Goal: Task Accomplishment & Management: Use online tool/utility

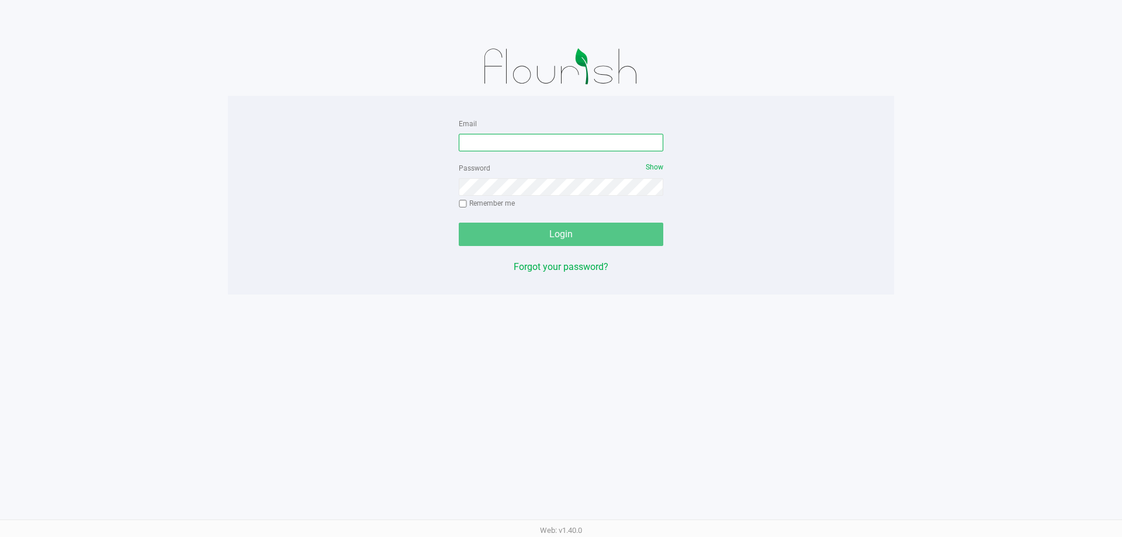
click at [544, 150] on input "Email" at bounding box center [561, 143] width 205 height 18
type input "[EMAIL_ADDRESS][DOMAIN_NAME]"
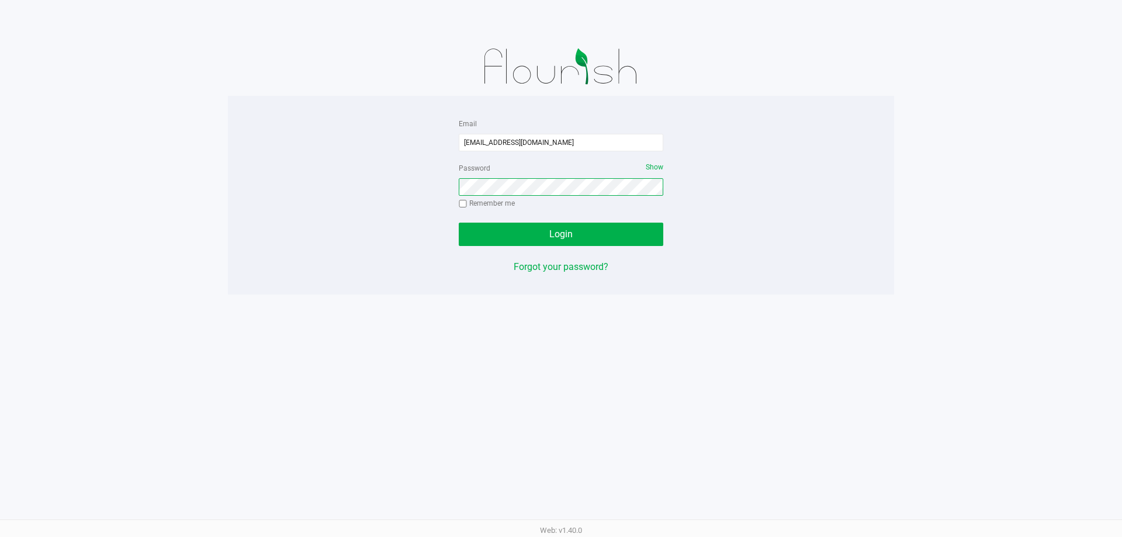
click at [459, 223] on button "Login" at bounding box center [561, 234] width 205 height 23
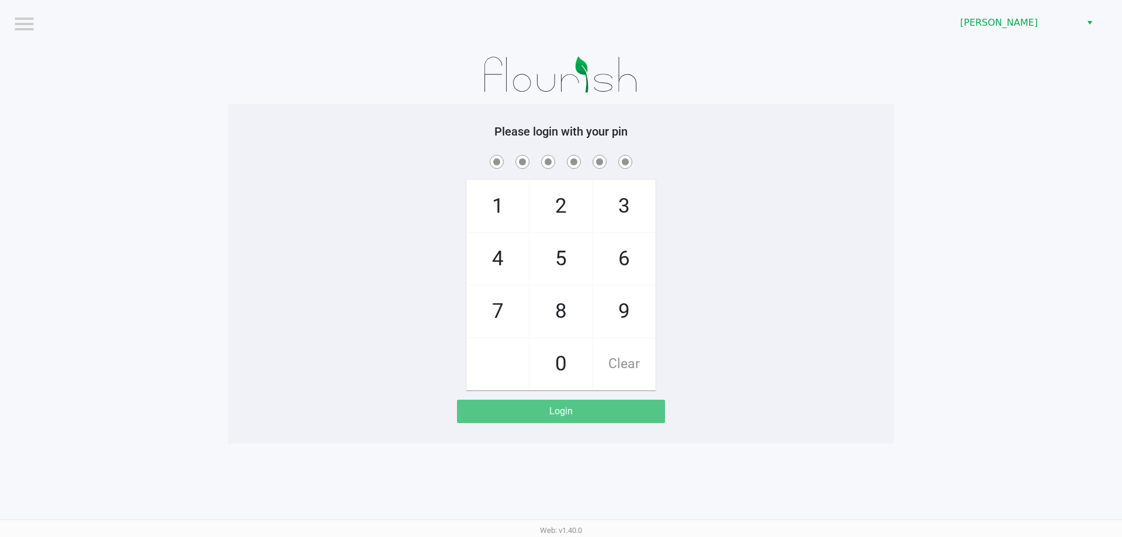
click at [1042, 8] on div "[PERSON_NAME]" at bounding box center [846, 23] width 552 height 46
click at [1032, 20] on span "[PERSON_NAME]" at bounding box center [1017, 23] width 114 height 14
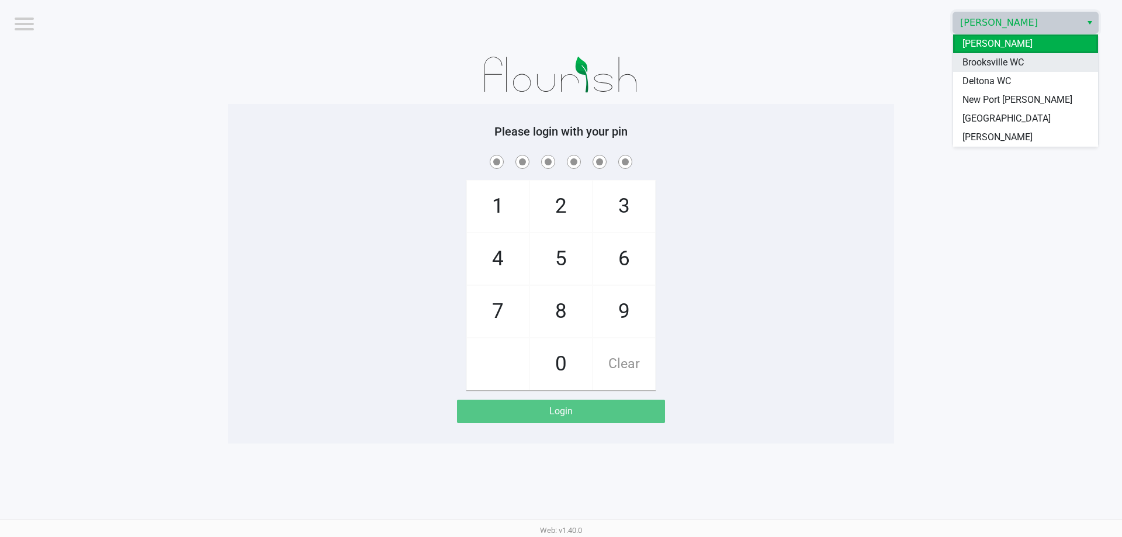
click at [1010, 69] on span "Brooksville WC" at bounding box center [992, 63] width 61 height 14
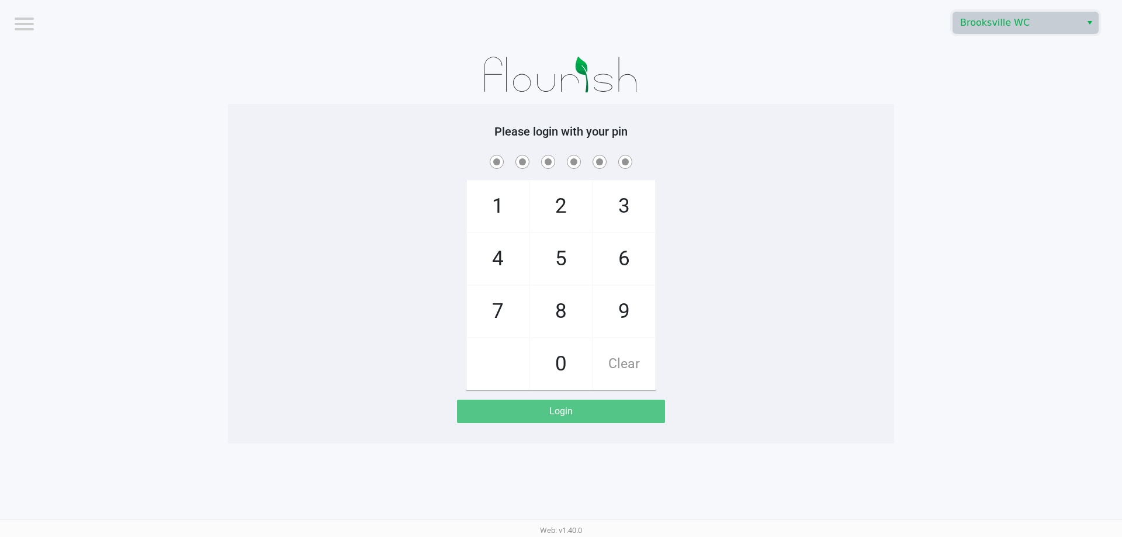
click at [830, 110] on div "Please login with your pin 1 4 7 2 5 8 0 3 6 9 Clear Login" at bounding box center [561, 274] width 666 height 340
checkbox input "true"
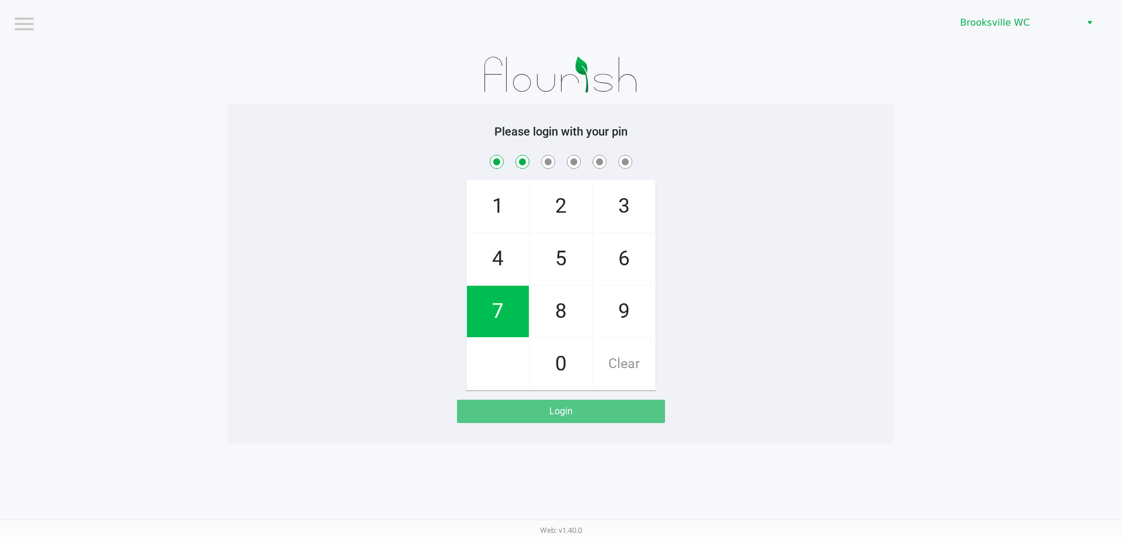
checkbox input "true"
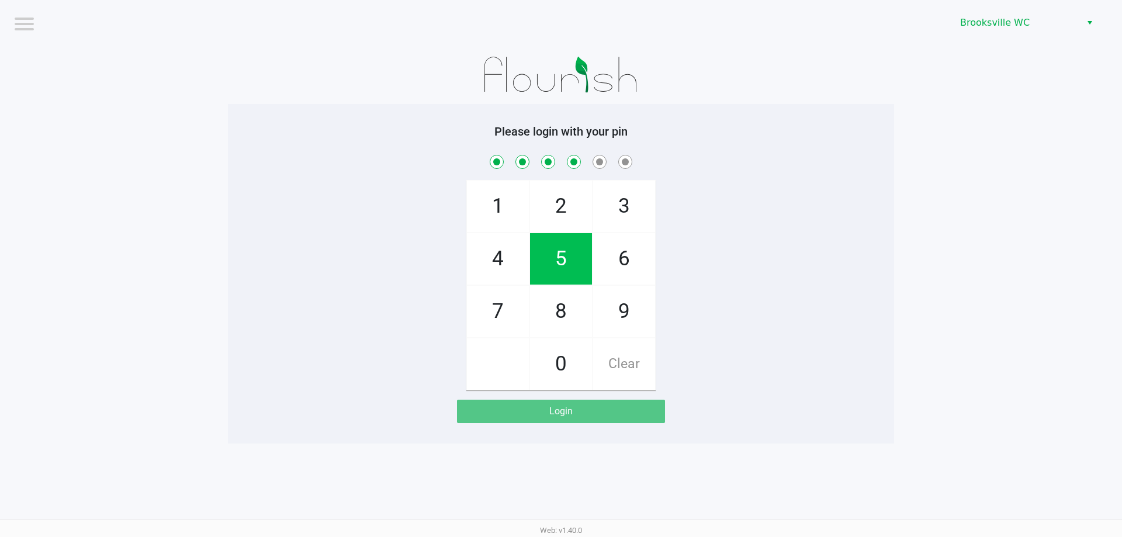
checkbox input "true"
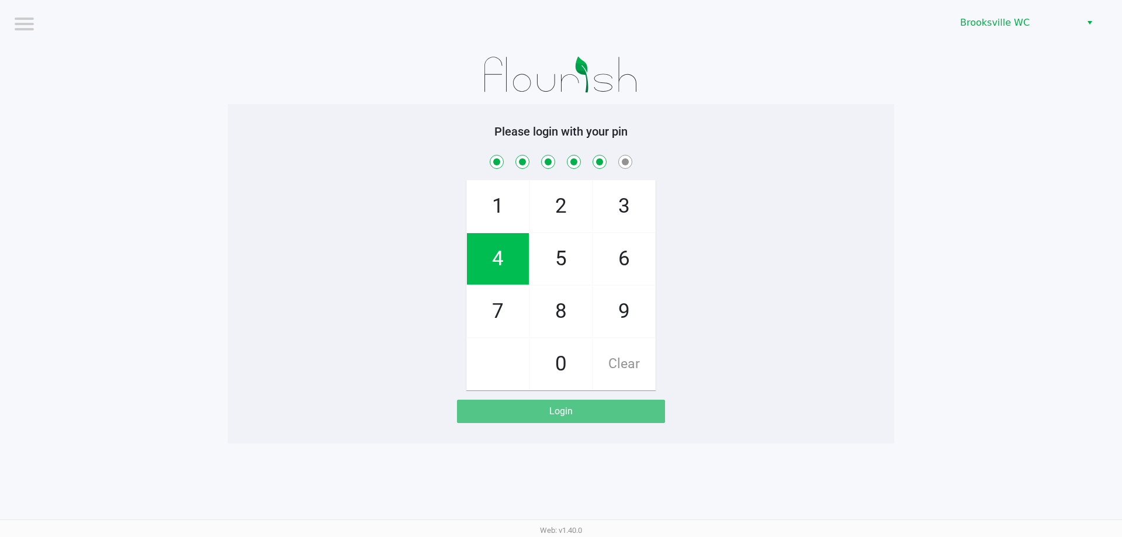
checkbox input "true"
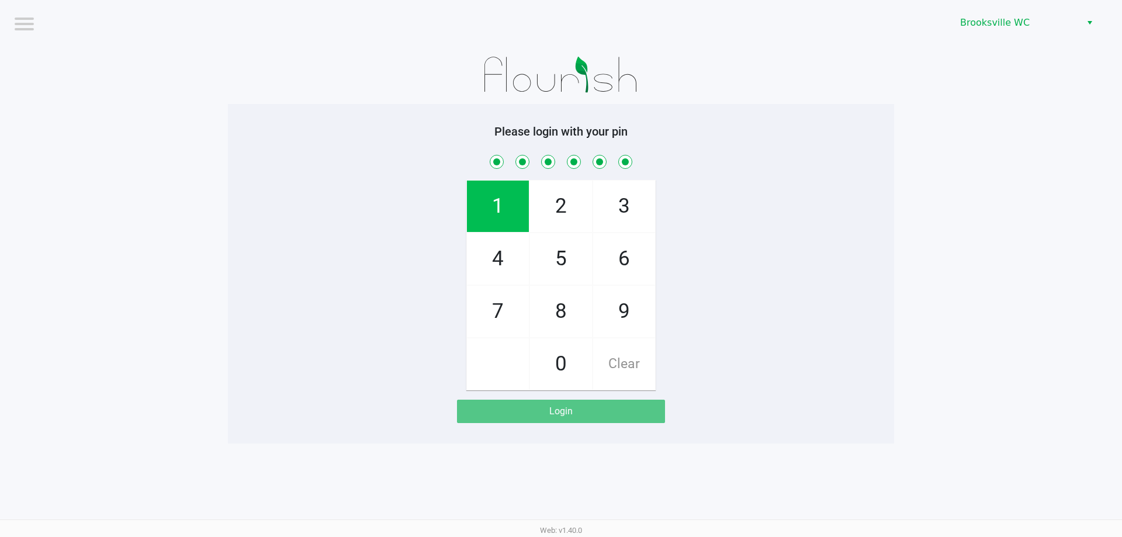
checkbox input "true"
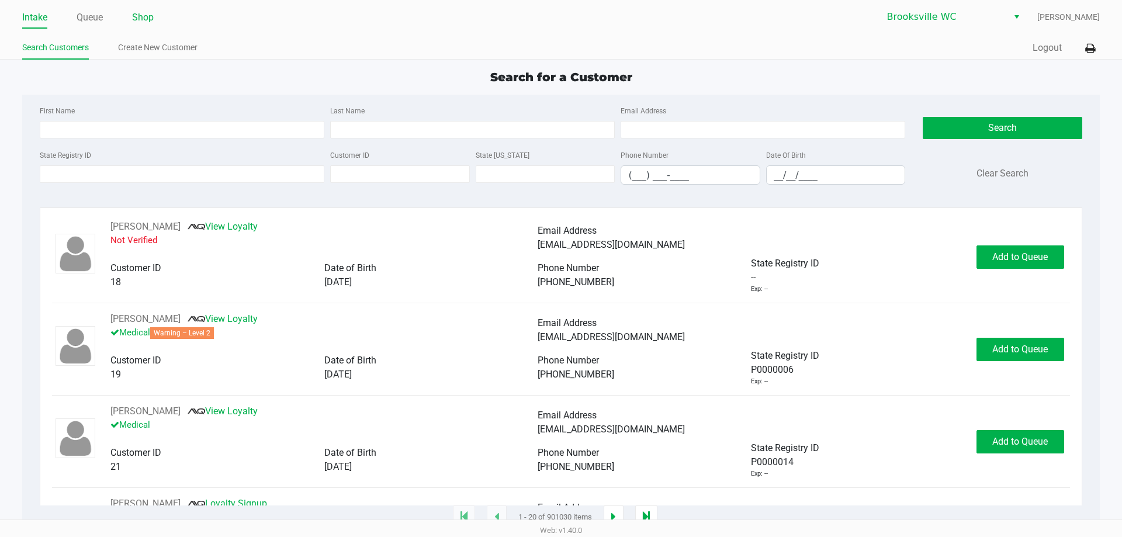
click at [140, 24] on link "Shop" at bounding box center [143, 17] width 22 height 16
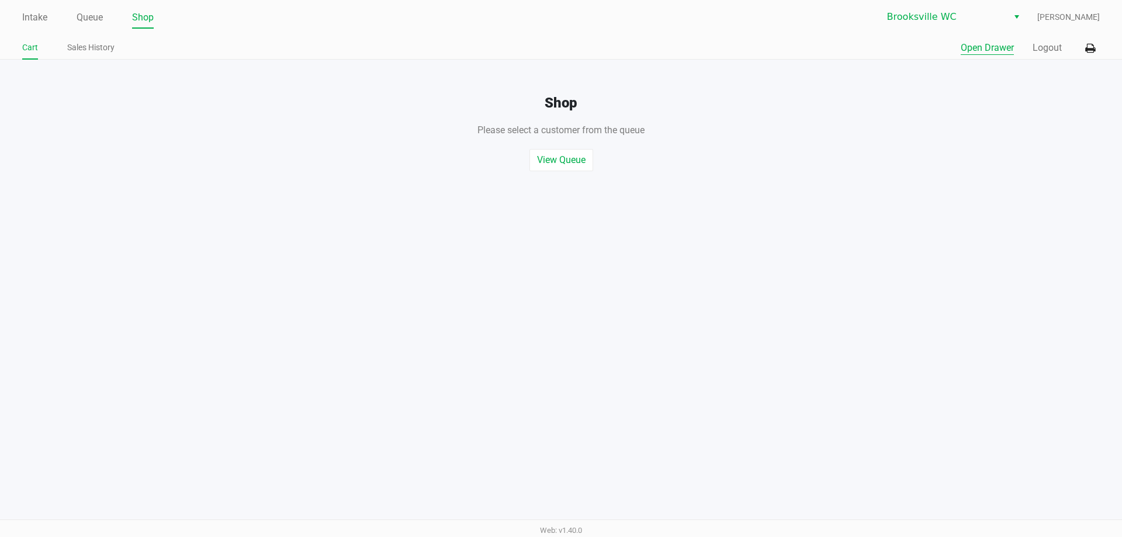
click at [985, 49] on button "Open Drawer" at bounding box center [987, 48] width 53 height 14
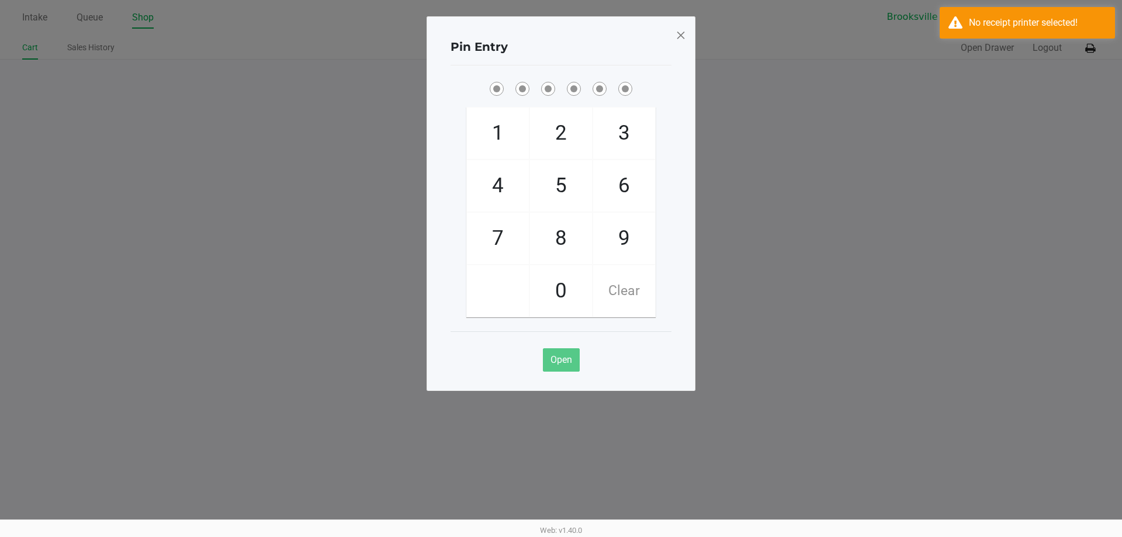
click at [569, 50] on div "Pin Entry" at bounding box center [561, 47] width 221 height 37
checkbox input "true"
click at [683, 39] on span at bounding box center [681, 35] width 11 height 19
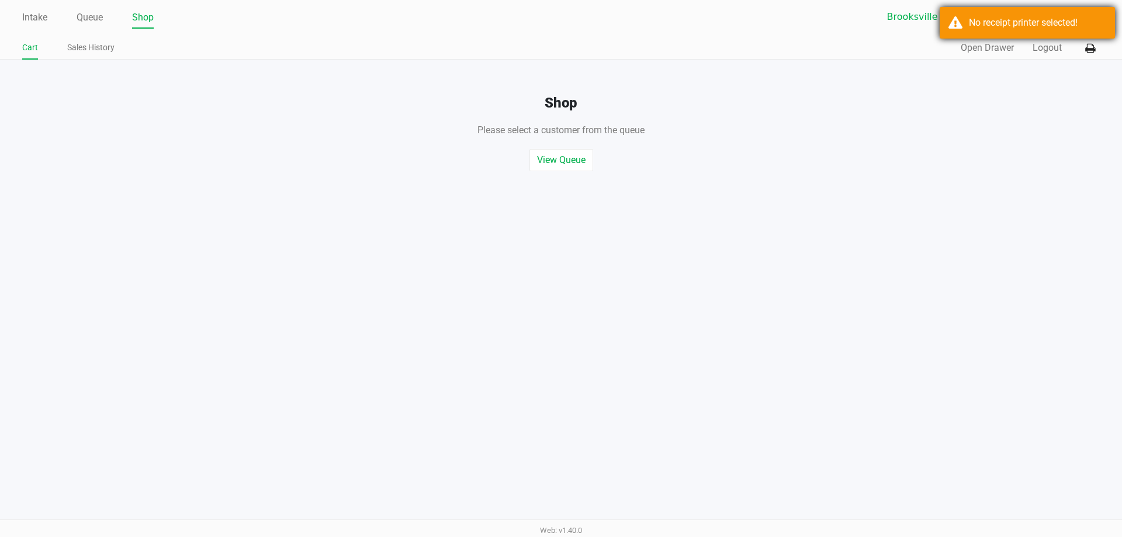
click at [1057, 20] on div "No receipt printer selected!" at bounding box center [1037, 23] width 137 height 14
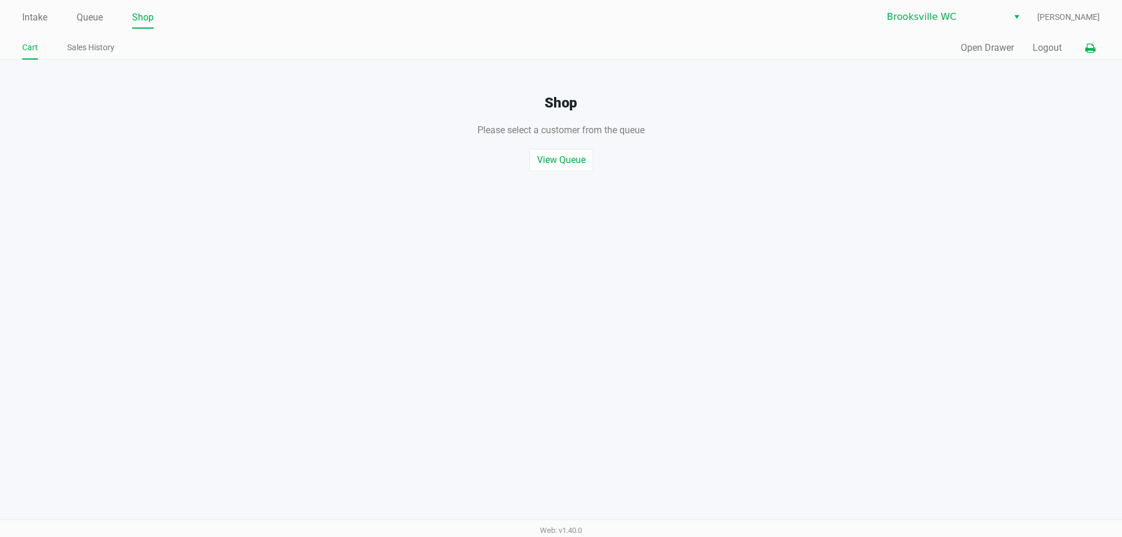
click at [1088, 50] on icon at bounding box center [1090, 48] width 10 height 8
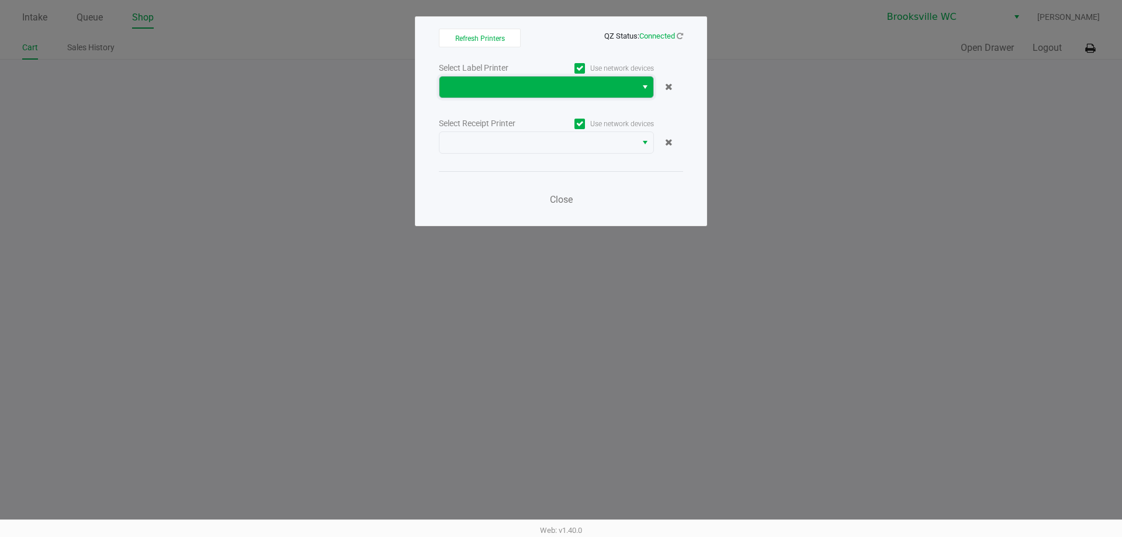
click at [514, 84] on span at bounding box center [537, 87] width 183 height 14
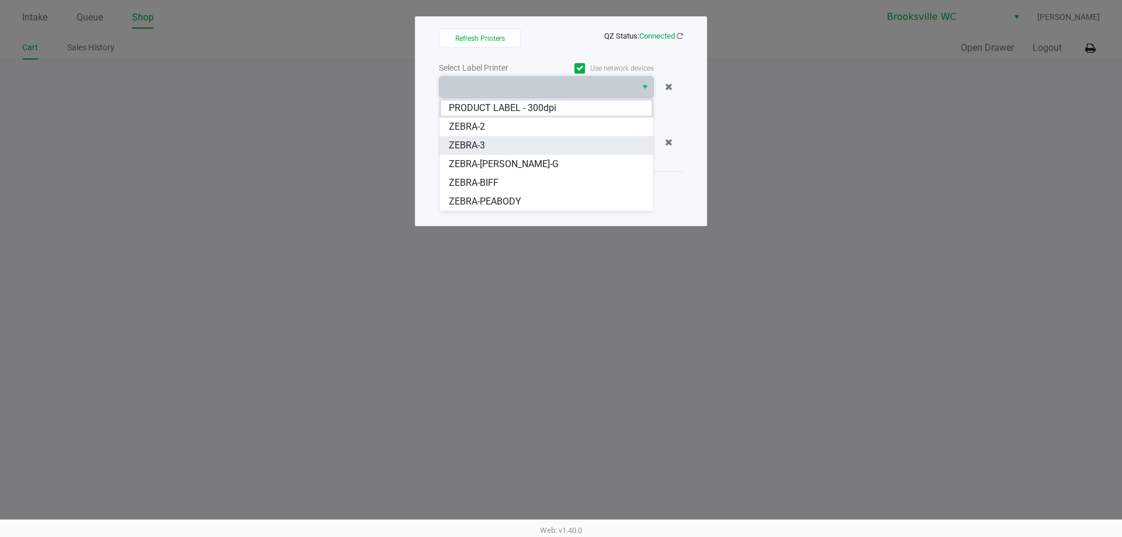
click at [496, 146] on li "ZEBRA-3" at bounding box center [546, 145] width 214 height 19
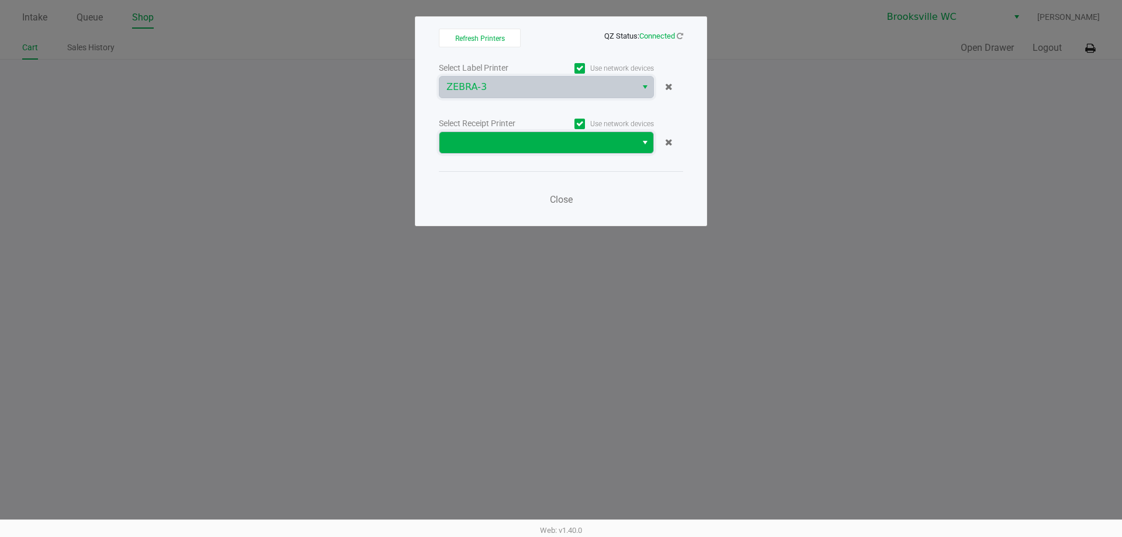
click at [507, 144] on span at bounding box center [537, 143] width 183 height 14
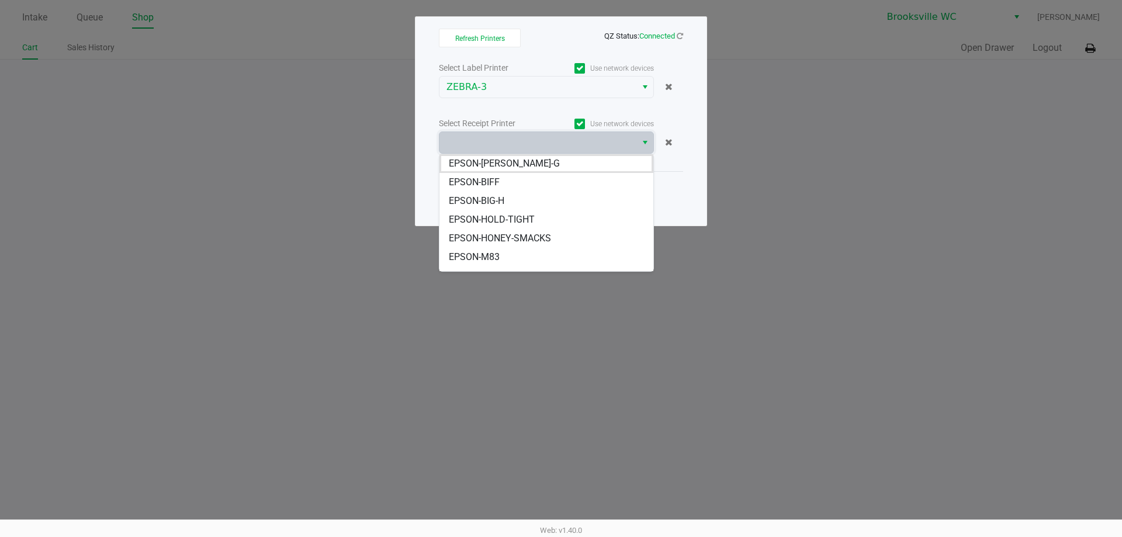
scroll to position [58, 0]
click at [505, 234] on li "EPSON-REM" at bounding box center [546, 236] width 214 height 19
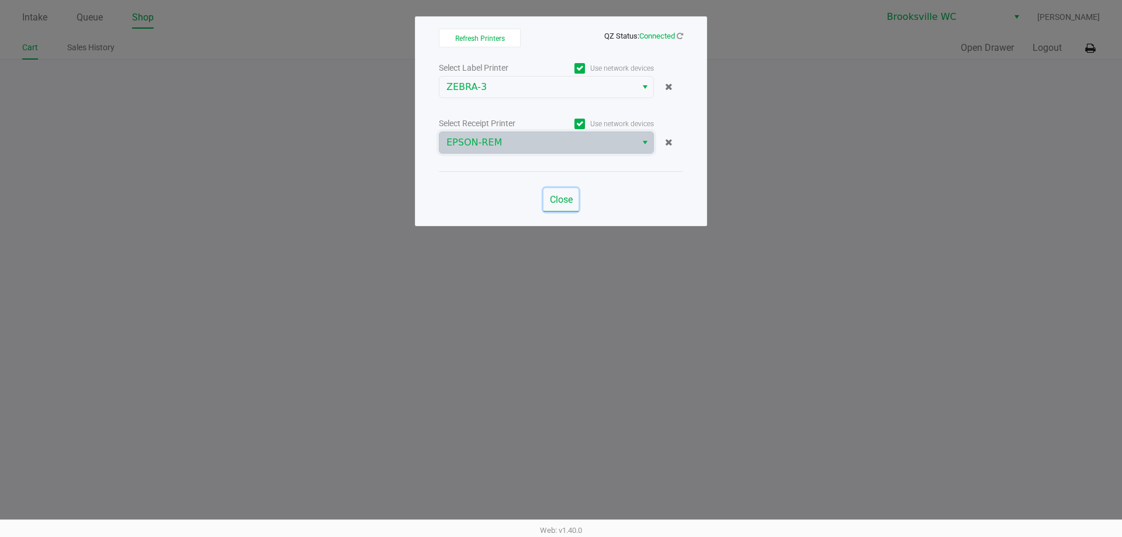
click at [555, 193] on button "Close" at bounding box center [560, 199] width 35 height 23
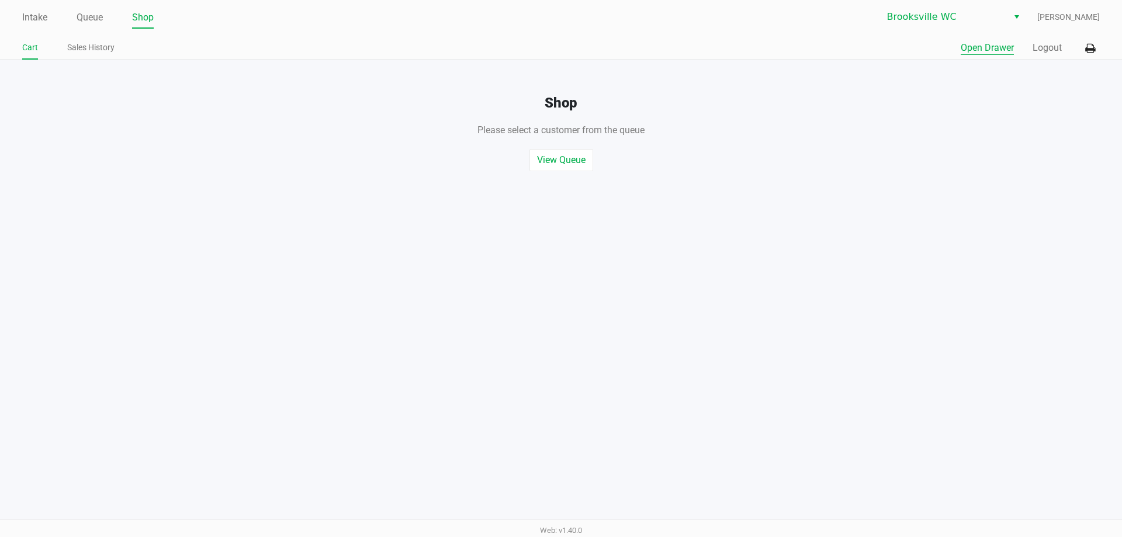
click at [990, 51] on button "Open Drawer" at bounding box center [987, 48] width 53 height 14
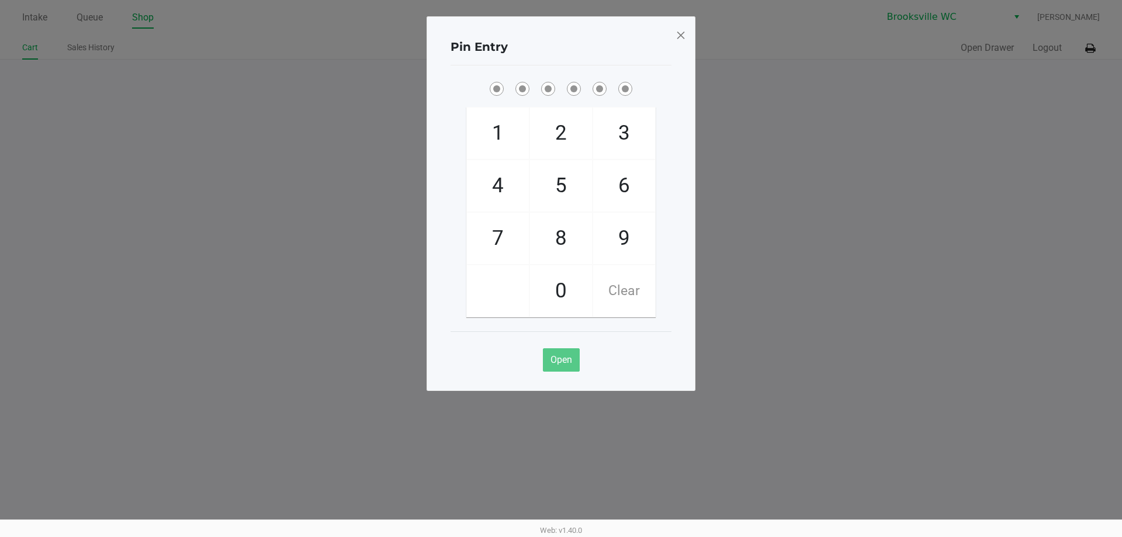
click at [571, 48] on div "Pin Entry" at bounding box center [561, 47] width 221 height 37
checkbox input "true"
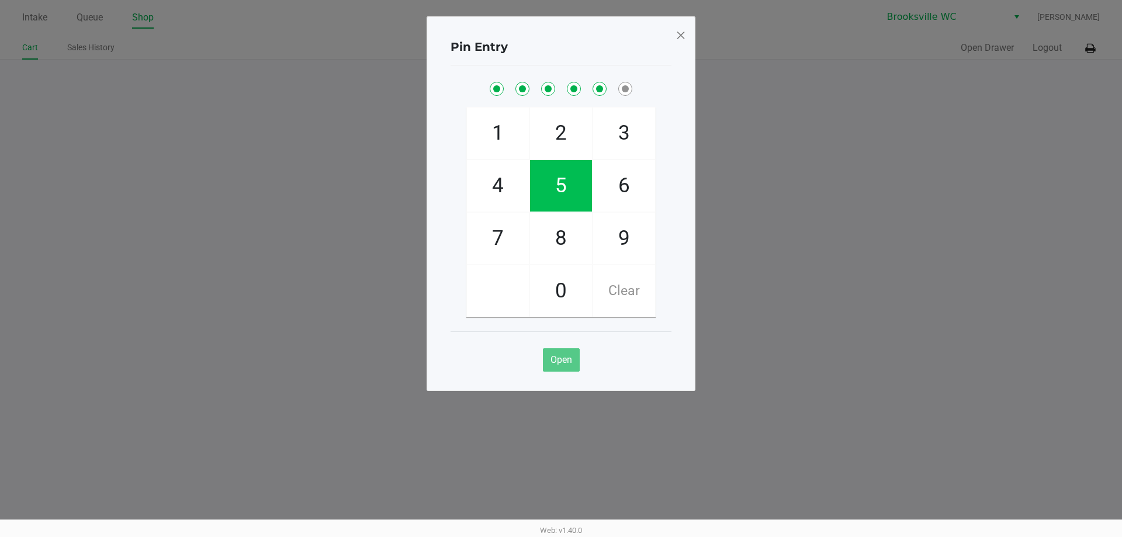
checkbox input "true"
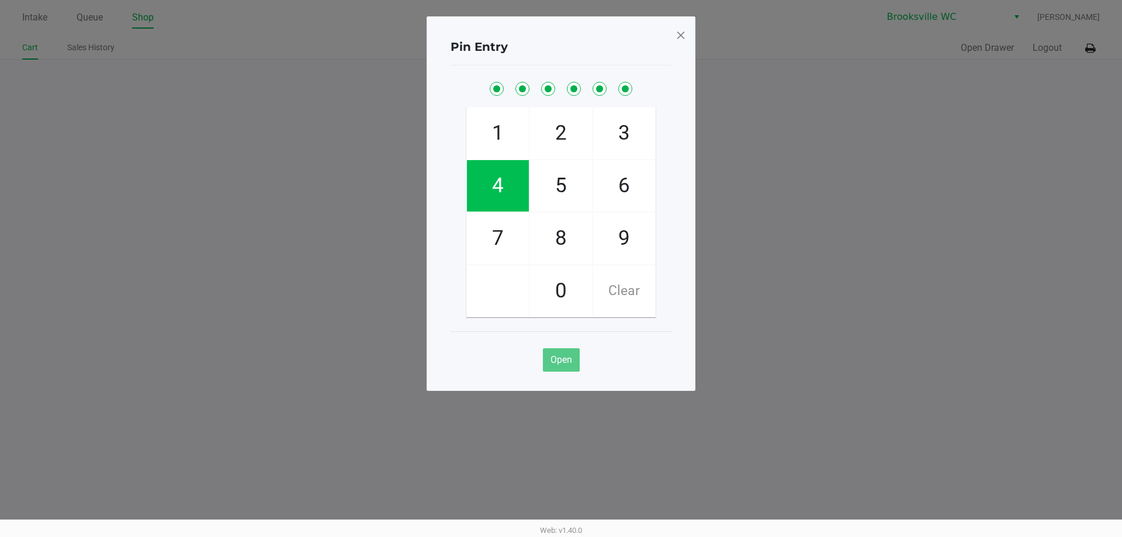
checkbox input "true"
